Goal: Navigation & Orientation: Find specific page/section

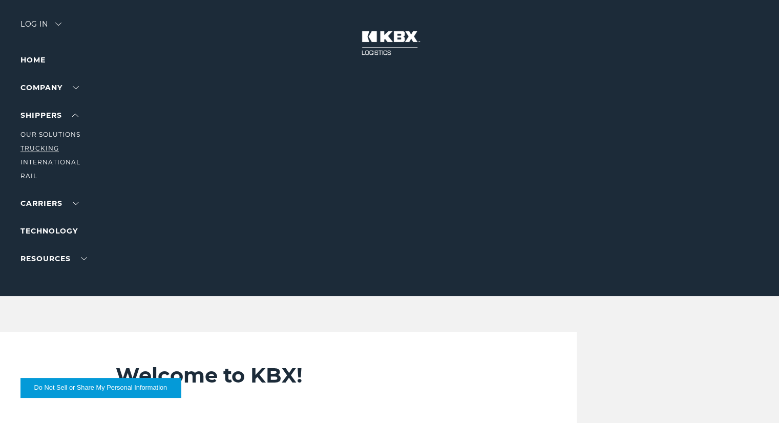
click at [46, 147] on link "Trucking" at bounding box center [39, 148] width 38 height 8
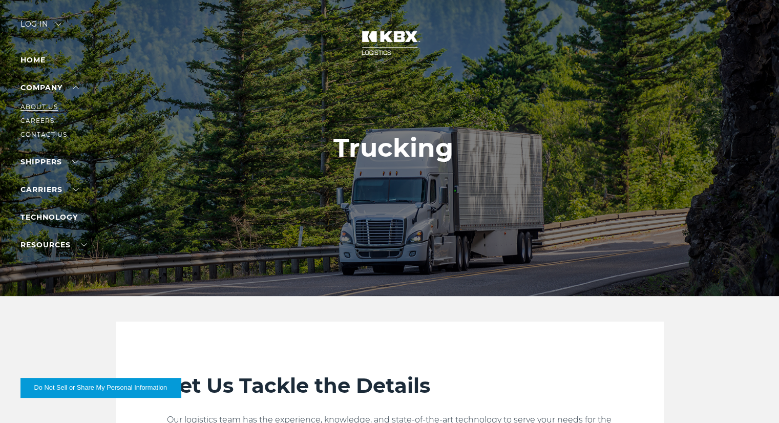
click at [53, 105] on link "About Us" at bounding box center [38, 107] width 37 height 8
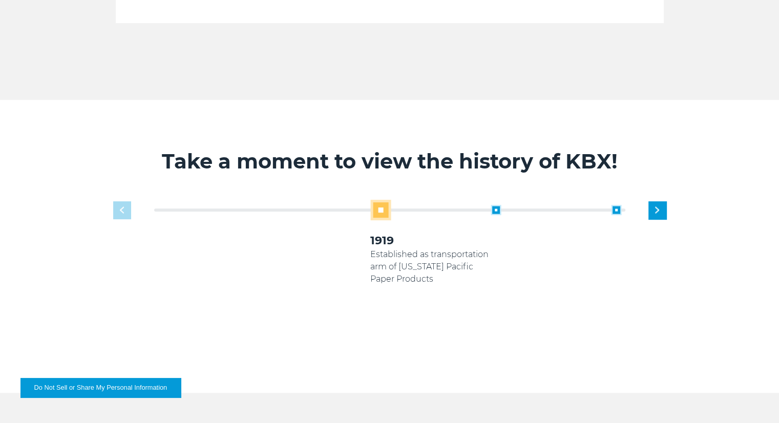
scroll to position [563, 0]
